Goal: Find specific page/section: Find specific page/section

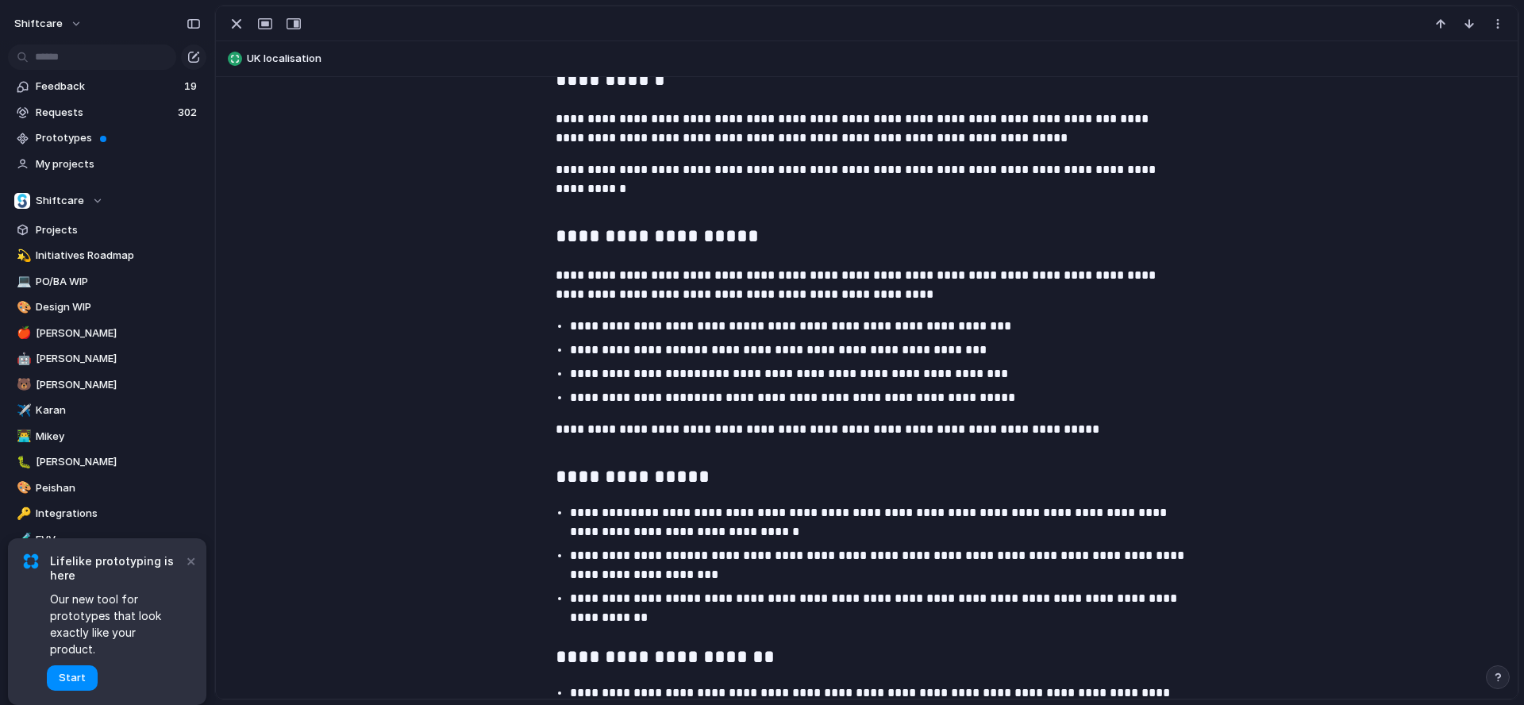
scroll to position [333, 0]
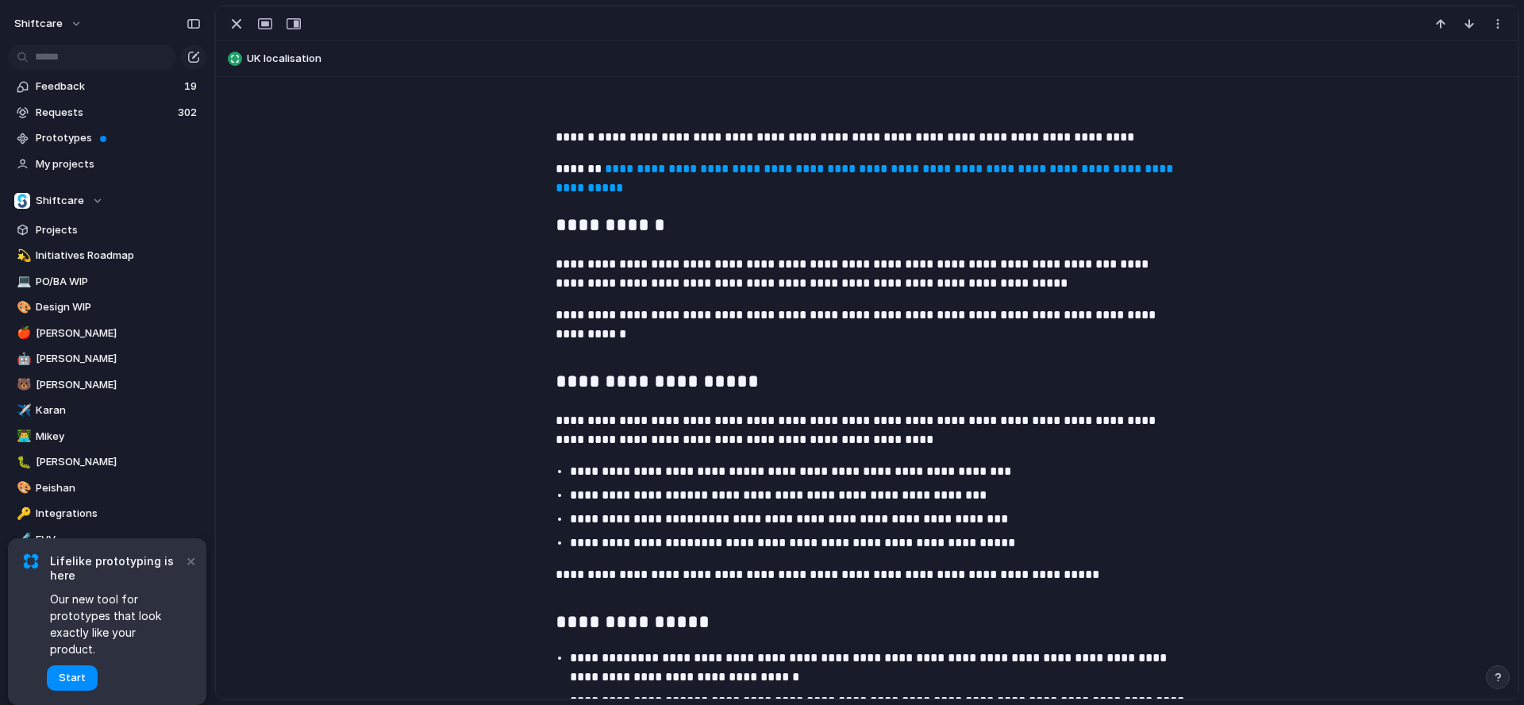
click at [742, 169] on link "**********" at bounding box center [866, 178] width 621 height 31
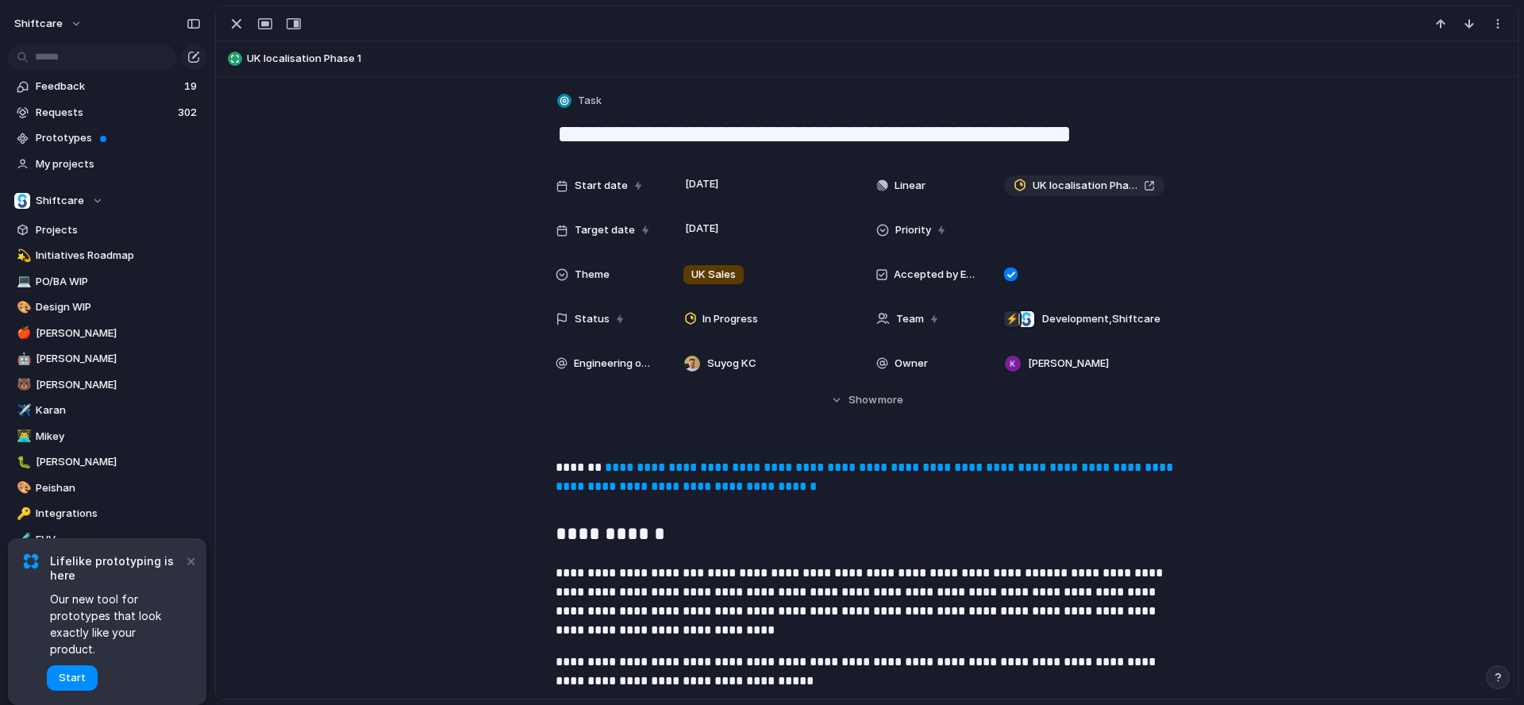
scroll to position [3, 0]
